Goal: Information Seeking & Learning: Learn about a topic

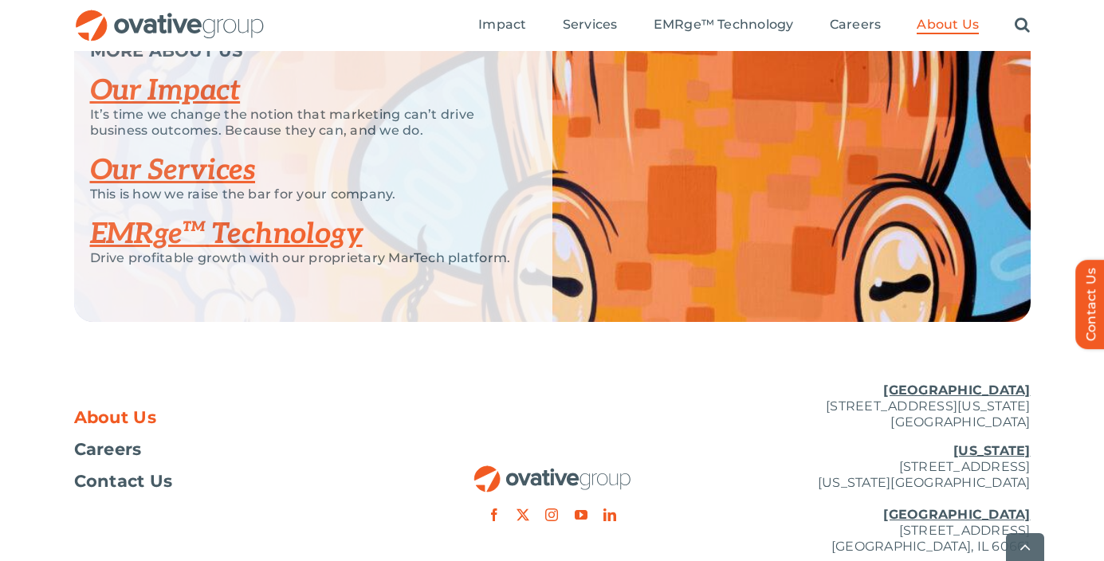
scroll to position [3406, 0]
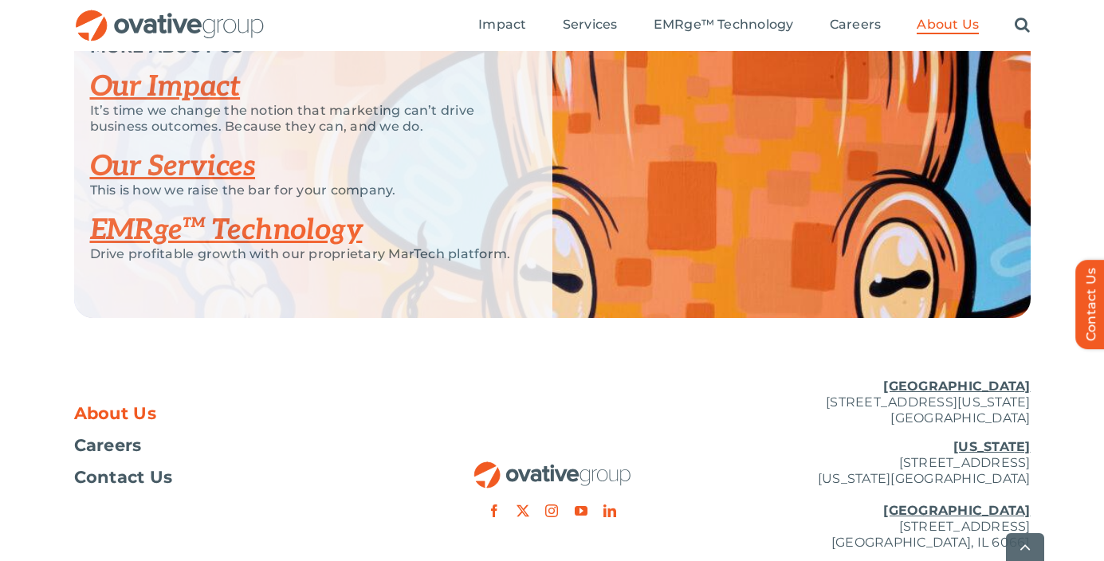
click at [214, 104] on link "Our Impact" at bounding box center [165, 86] width 151 height 35
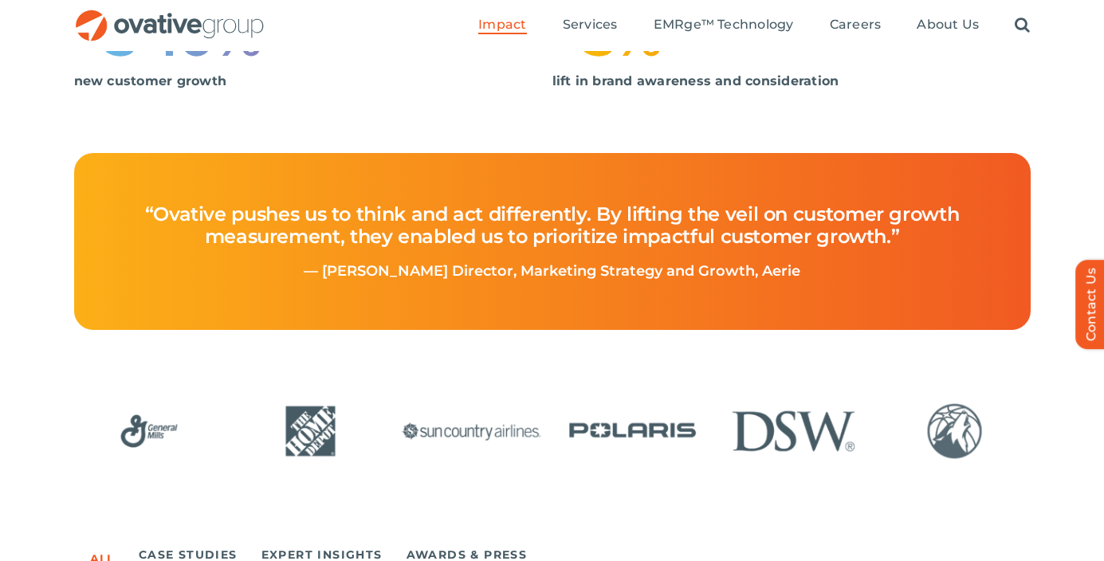
scroll to position [643, 0]
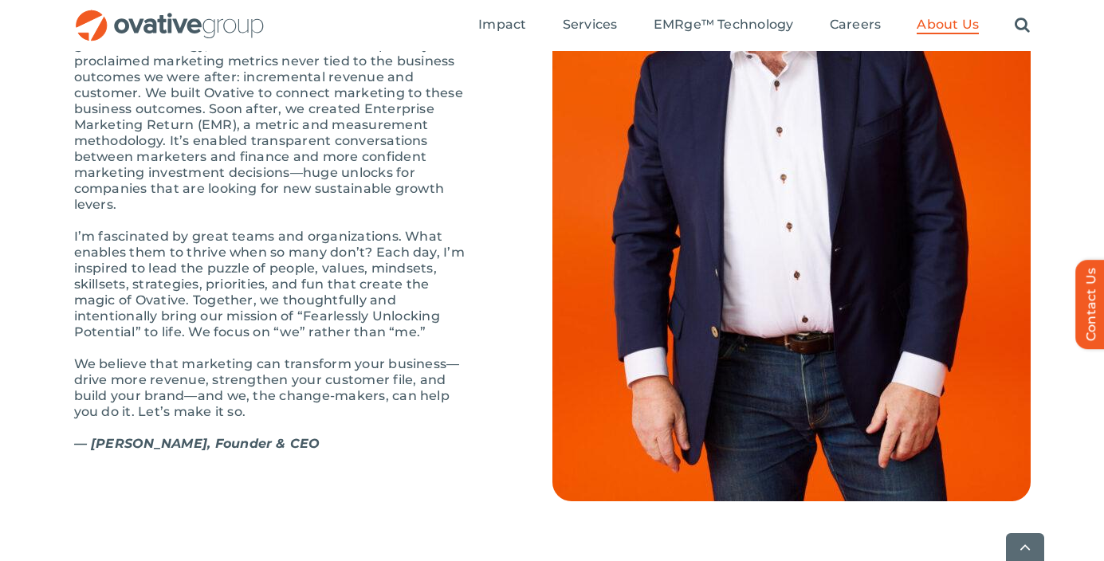
scroll to position [1950, 0]
